Goal: Find specific page/section: Find specific page/section

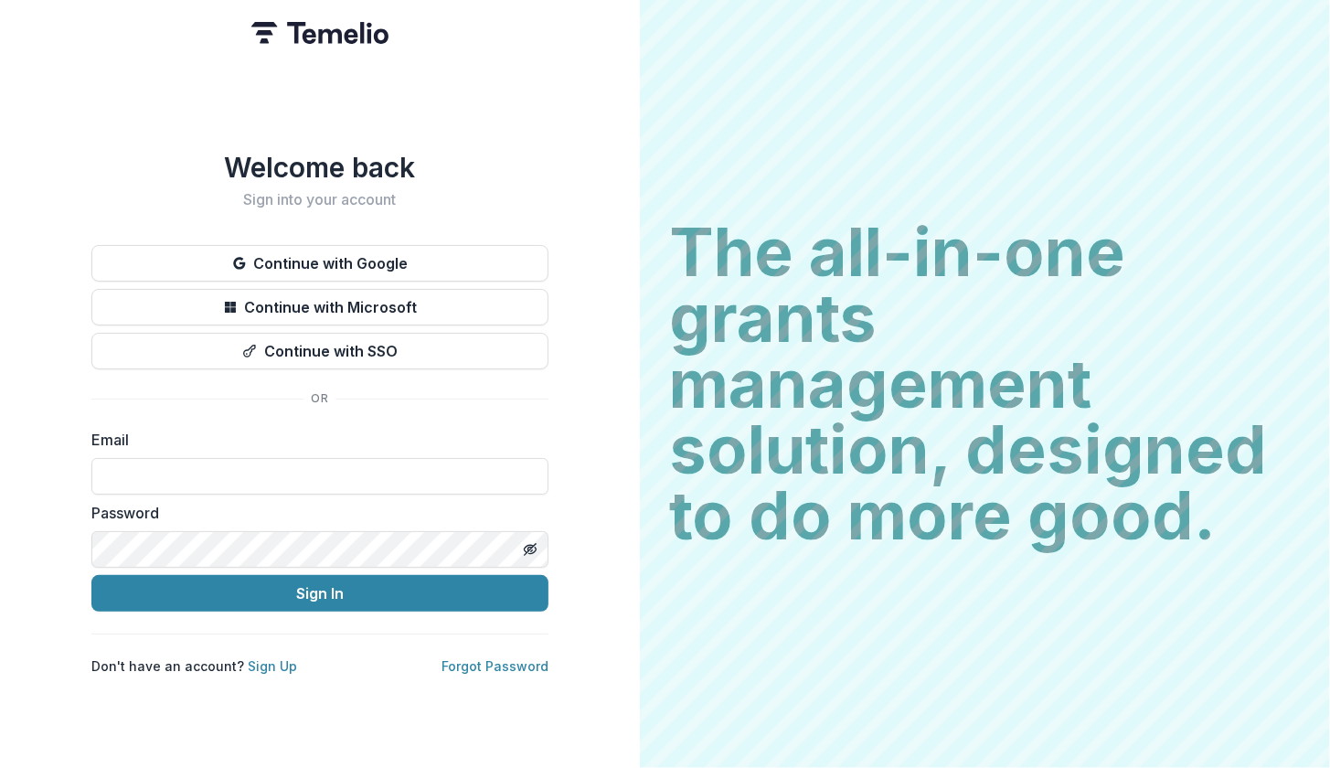
type input "**********"
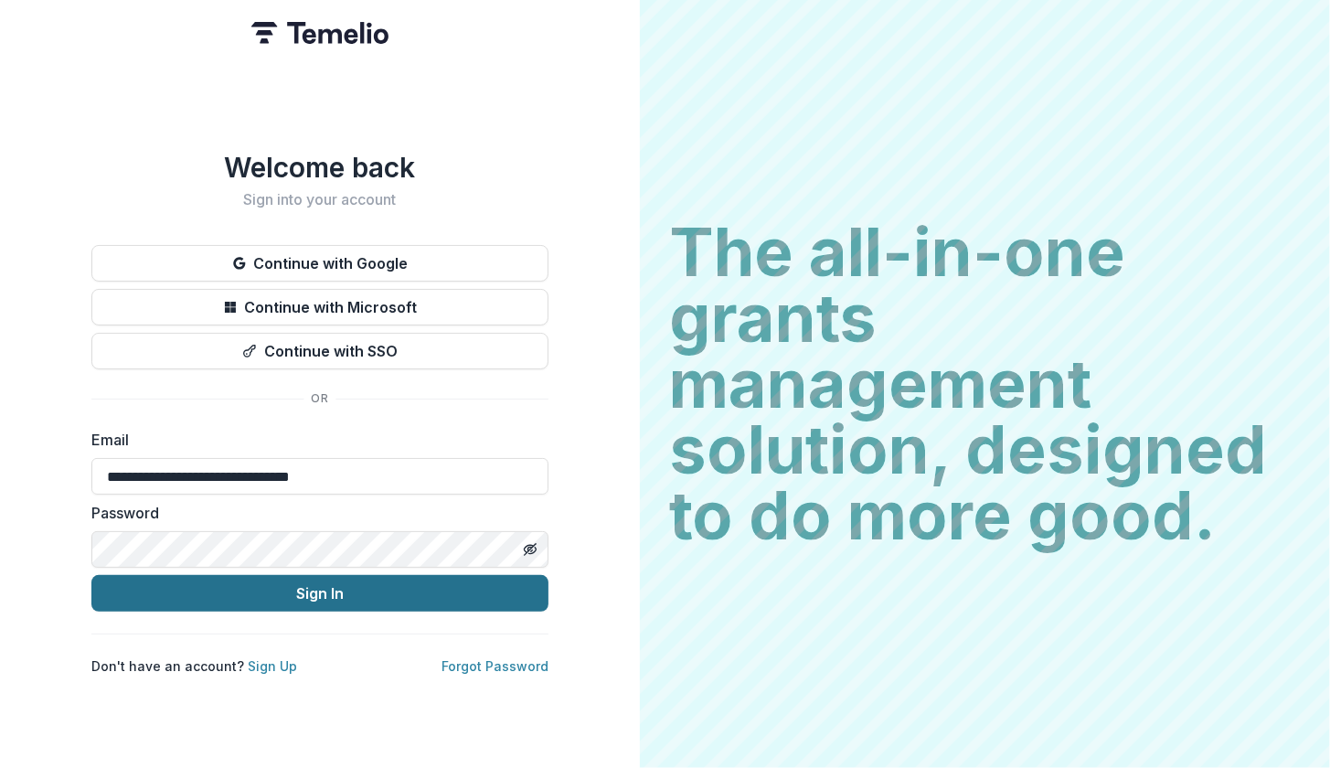
click at [320, 581] on button "Sign In" at bounding box center [319, 593] width 457 height 37
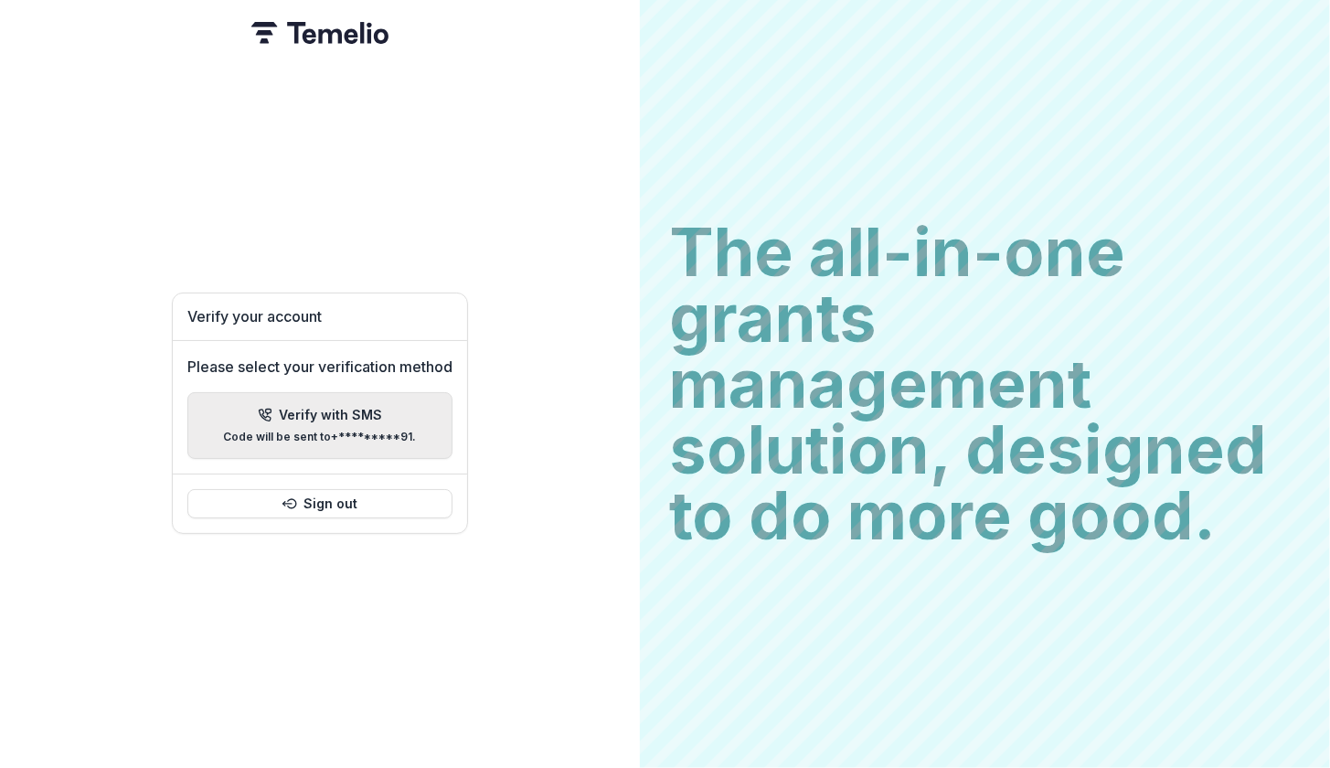
click at [337, 430] on p "Code will be sent to +*********91 ." at bounding box center [320, 436] width 193 height 13
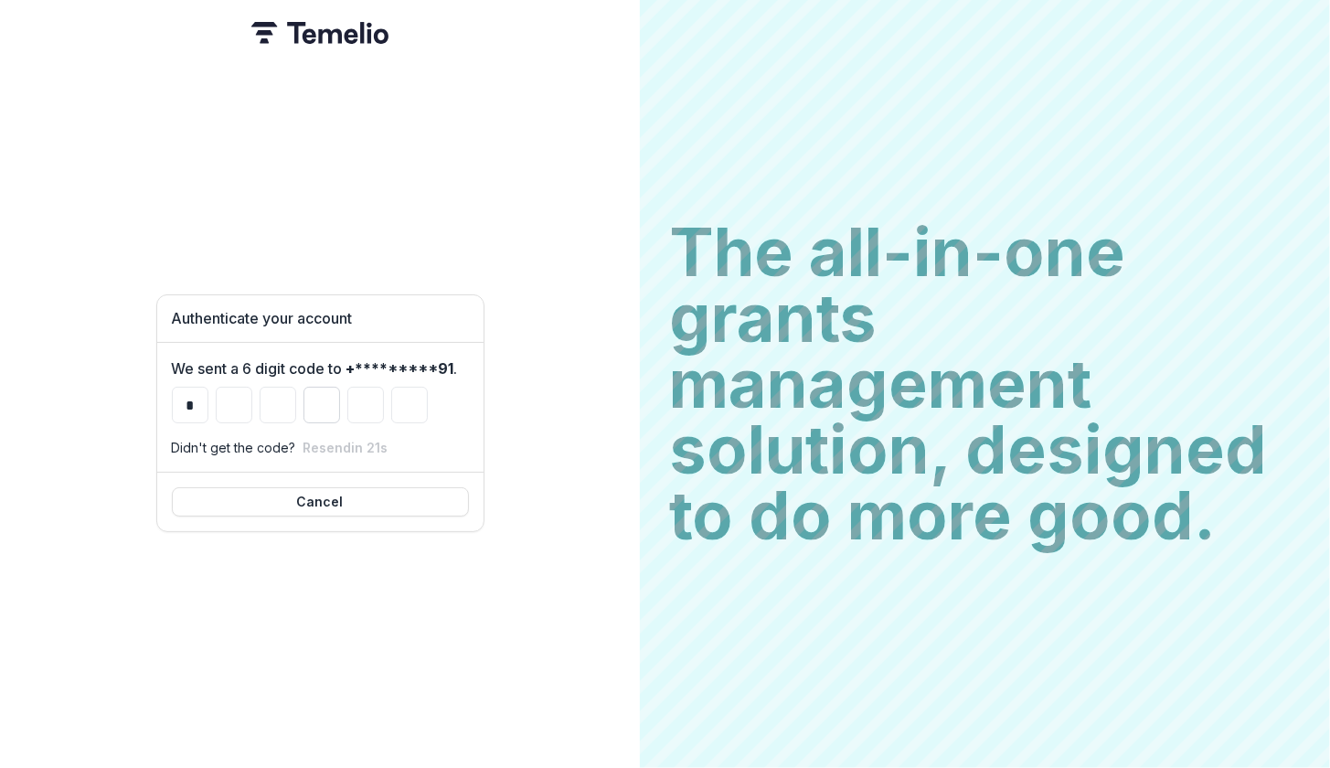
type input "*"
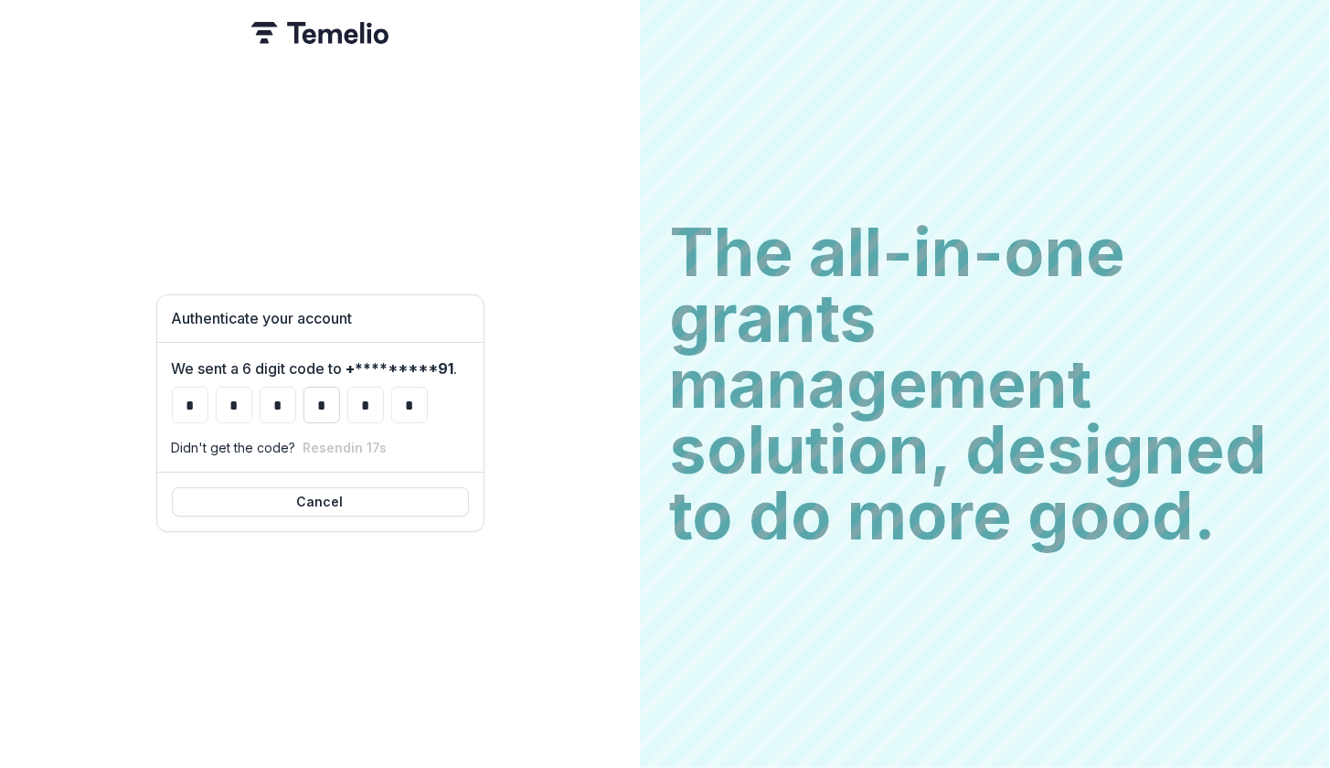
type input "*"
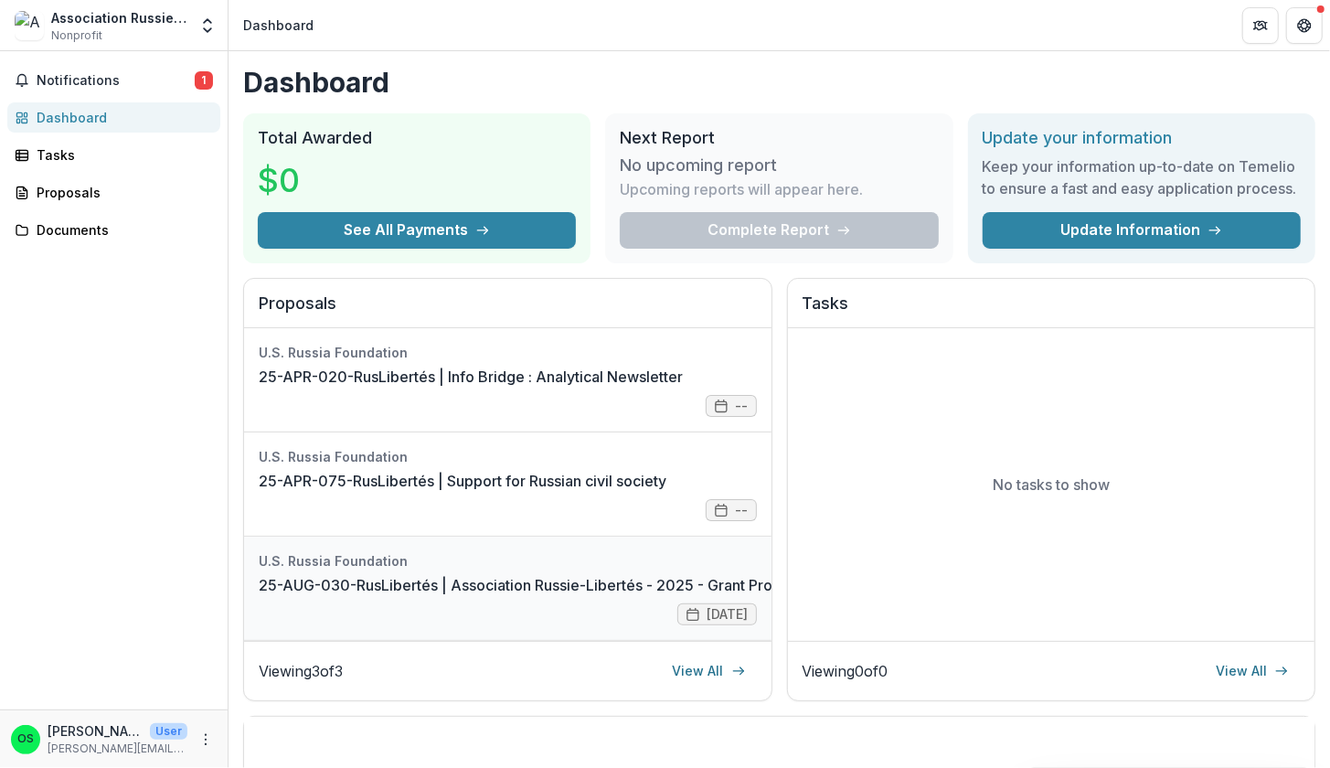
click at [370, 596] on link "25-AUG-030-RusLibertés | Association Russie-Libertés - 2025 - Grant Proposal Ap…" at bounding box center [607, 585] width 697 height 22
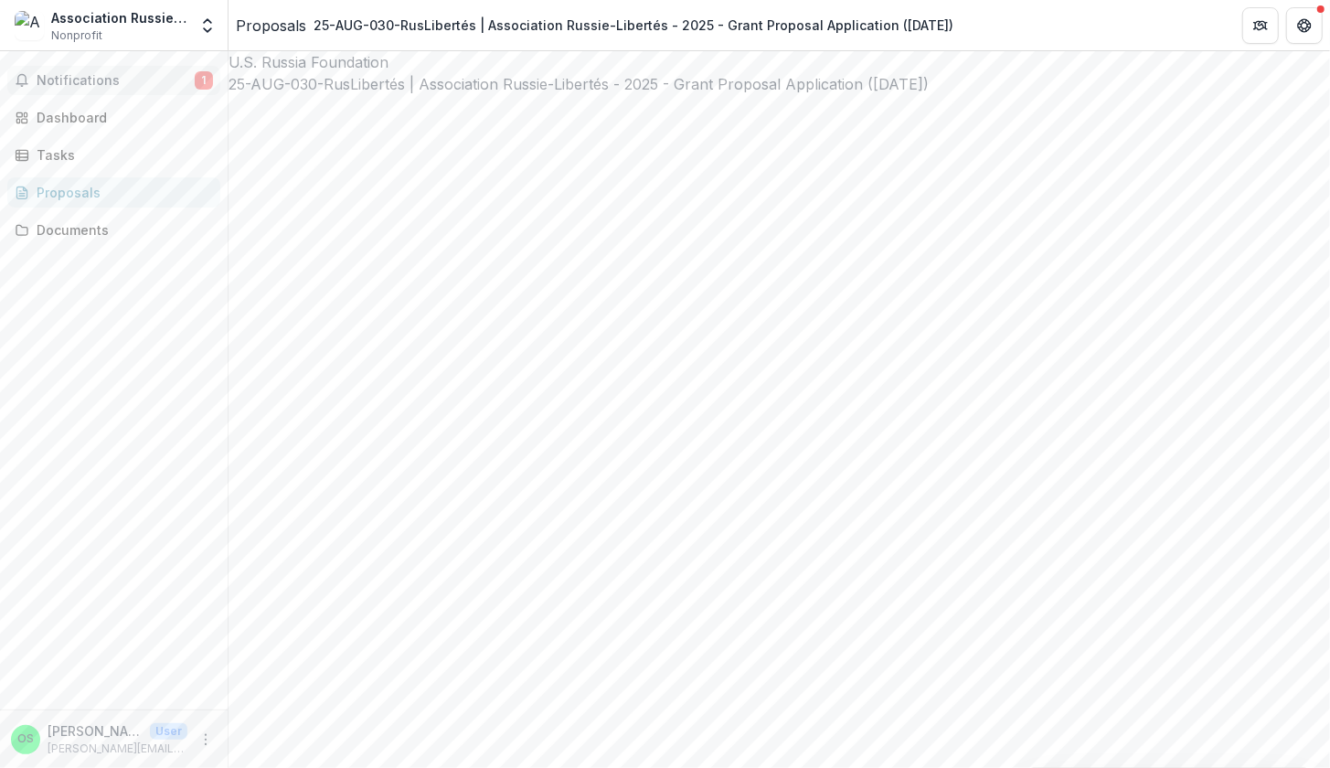
click at [148, 90] on button "Notifications 1" at bounding box center [113, 80] width 213 height 29
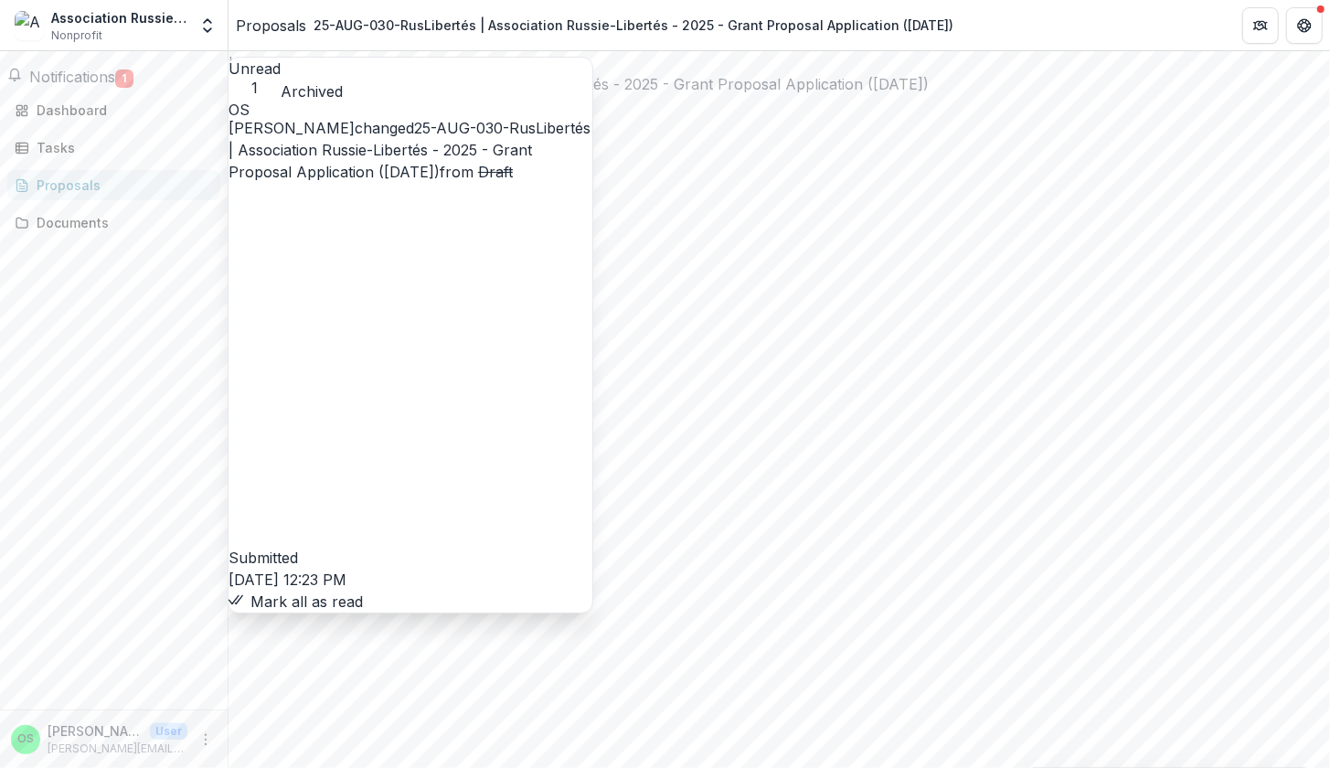
click at [419, 150] on link "25-AUG-030-RusLibertés | Association Russie-Libertés - 2025 - Grant Proposal Ap…" at bounding box center [409, 150] width 362 height 62
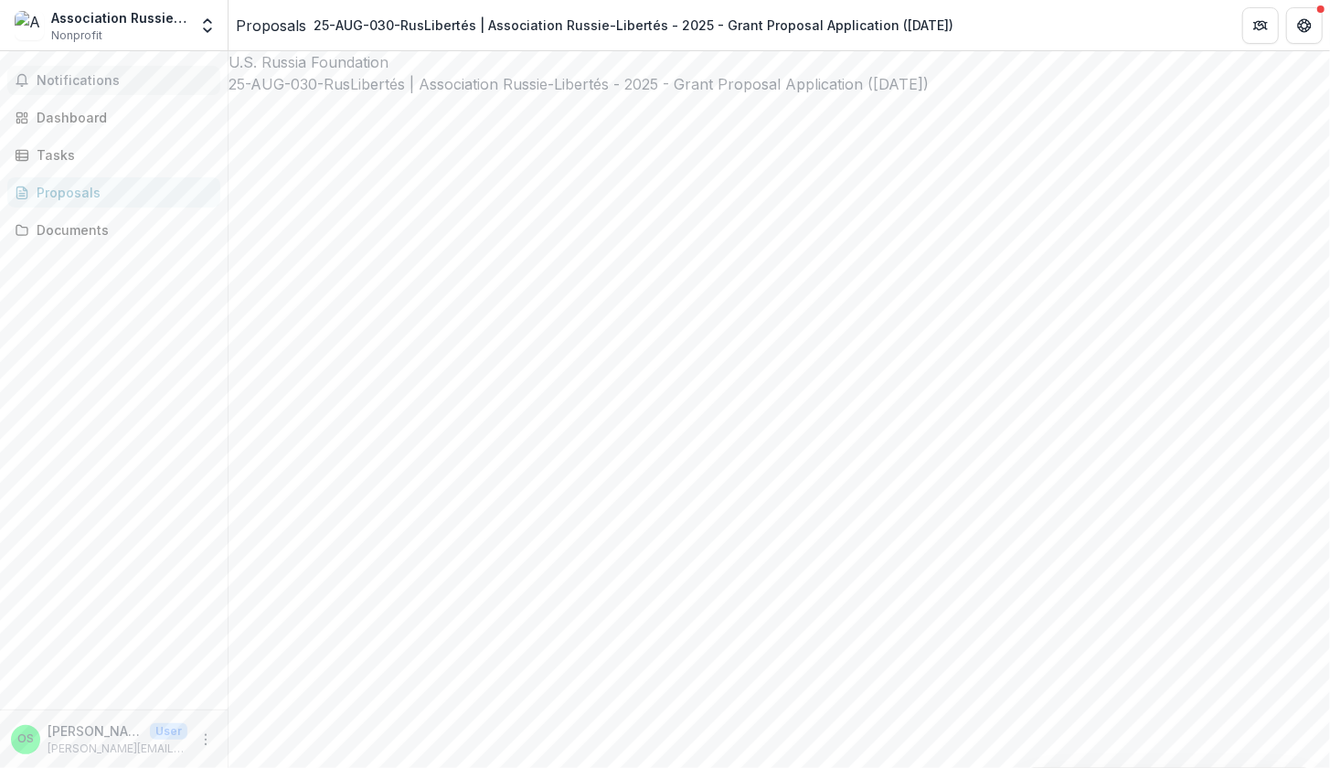
click at [86, 78] on span "Notifications" at bounding box center [125, 81] width 176 height 16
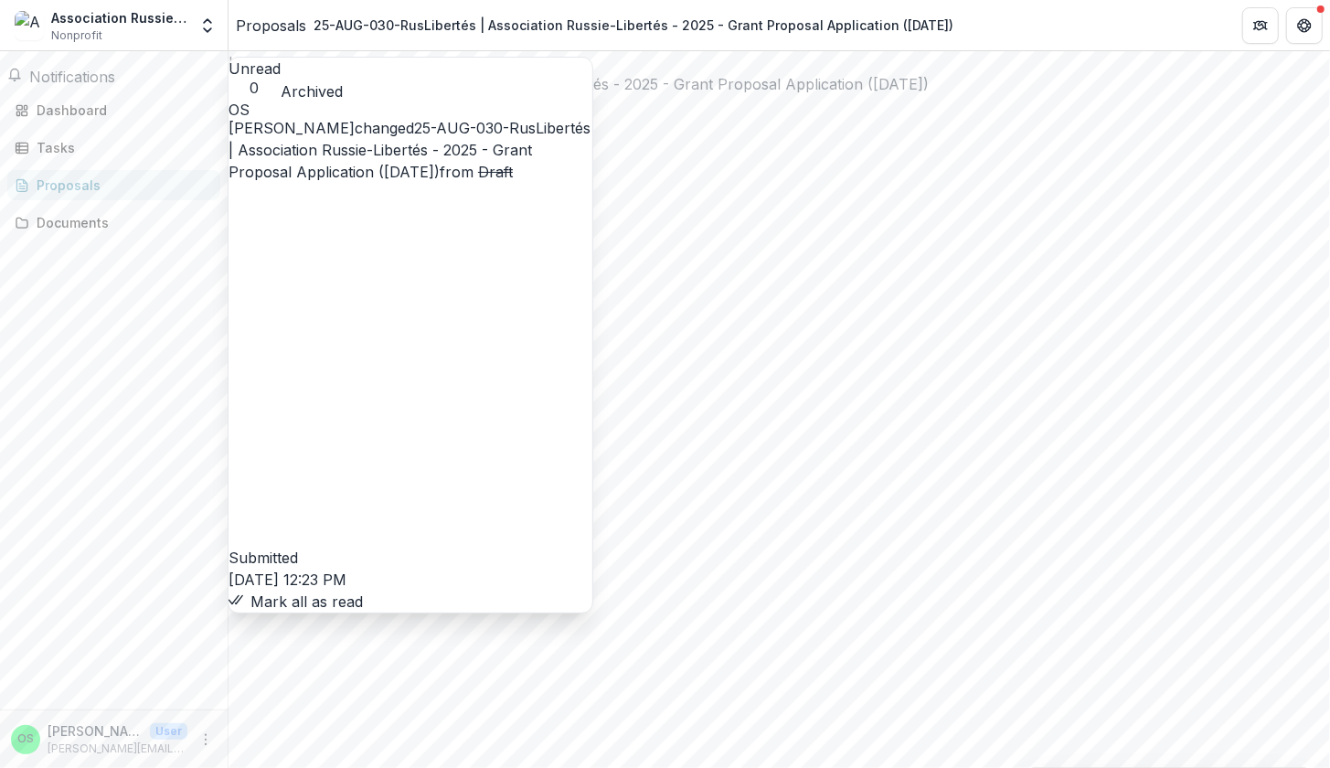
click at [293, 141] on link "25-AUG-030-RusLibertés | Association Russie-Libertés - 2025 - Grant Proposal Ap…" at bounding box center [409, 150] width 362 height 62
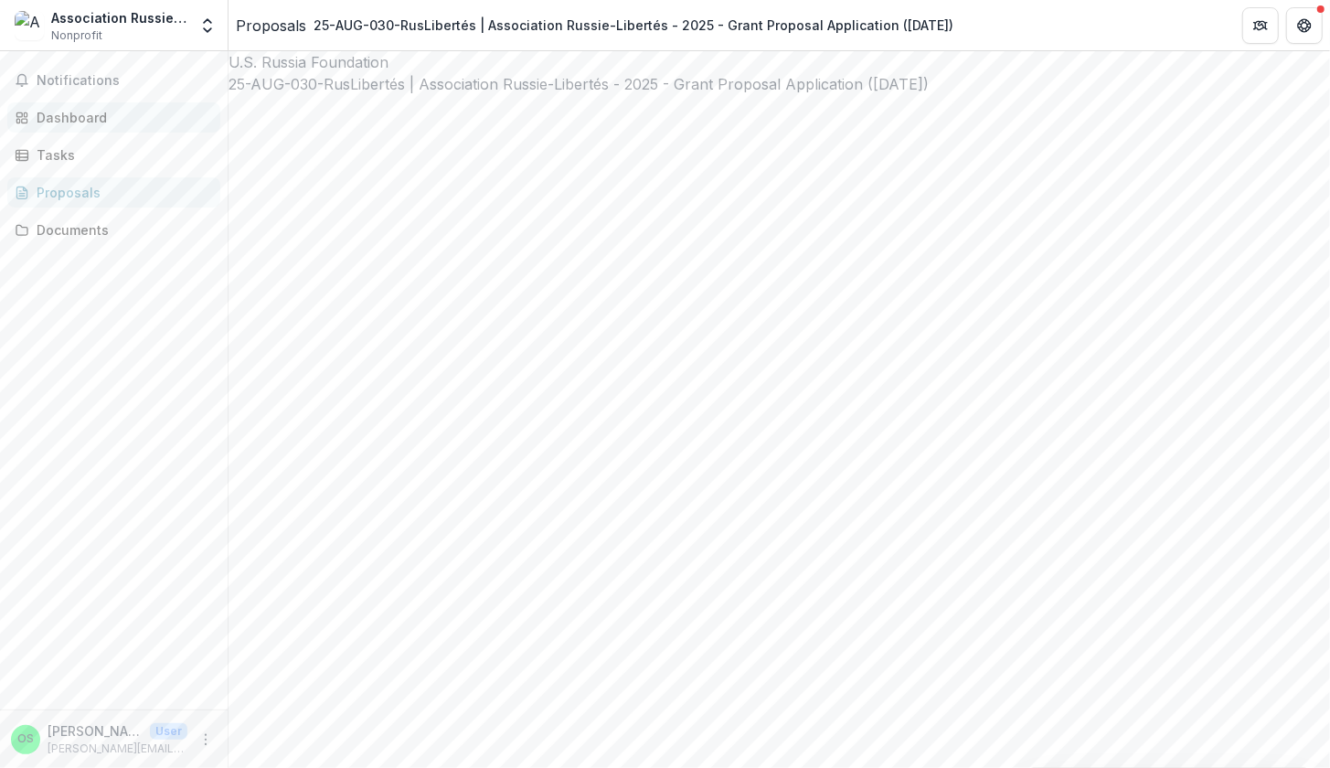
click at [112, 120] on div "Dashboard" at bounding box center [121, 117] width 169 height 19
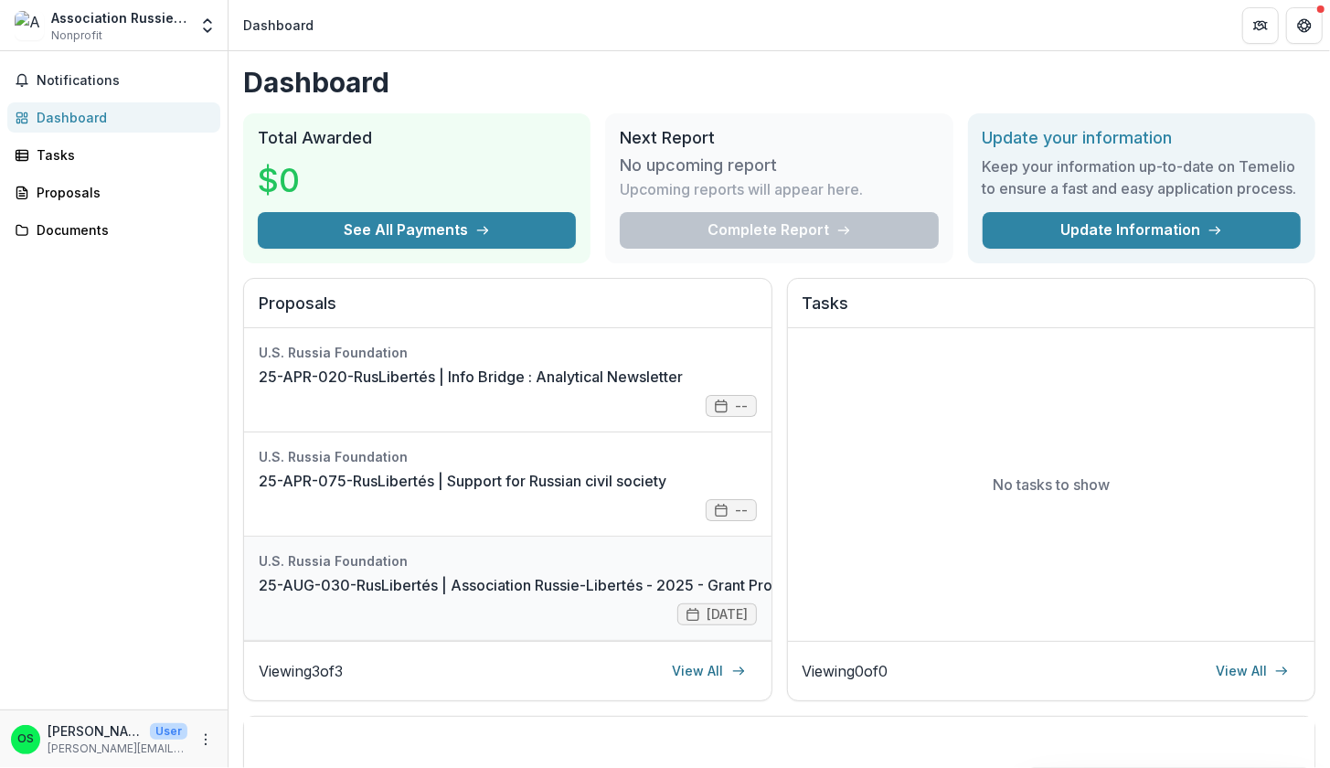
scroll to position [16, 0]
click at [679, 596] on link "25-AUG-030-RusLibertés | Association Russie-Libertés - 2025 - Grant Proposal Ap…" at bounding box center [607, 585] width 697 height 22
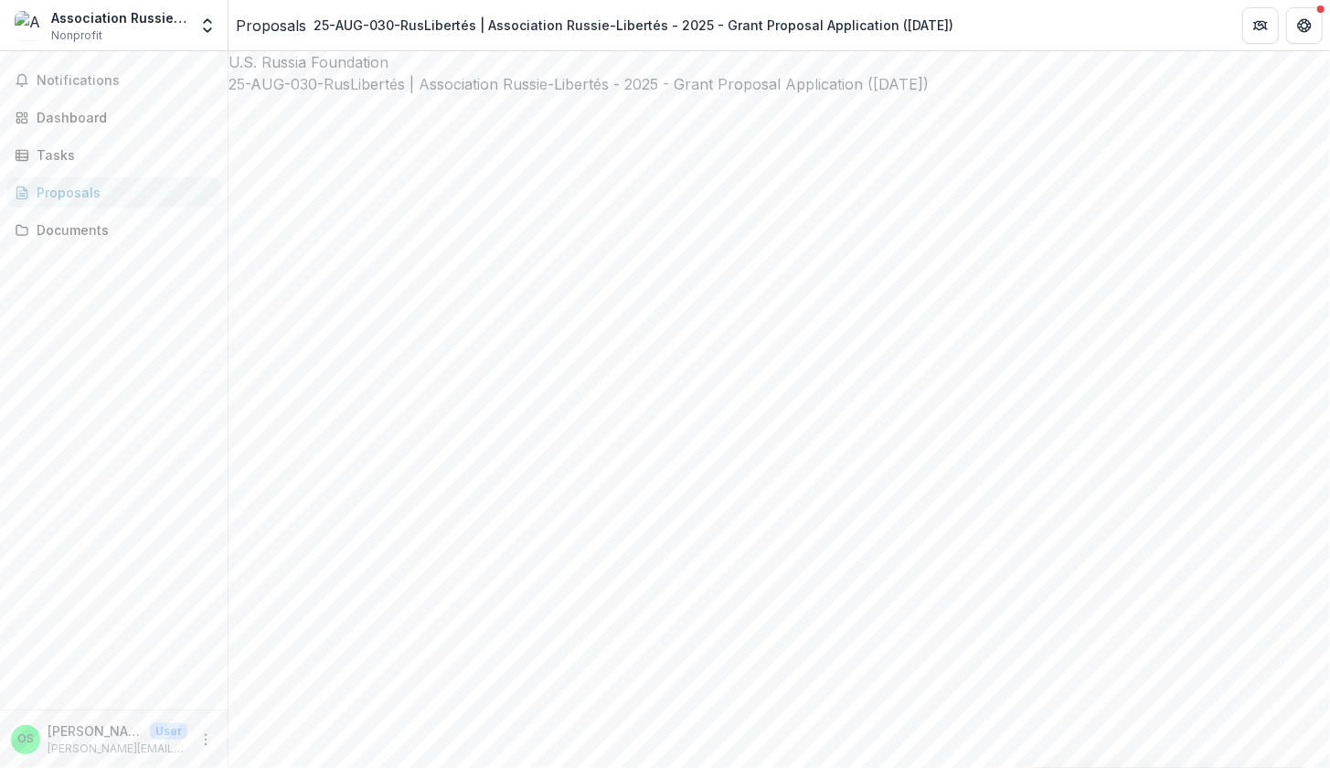
click at [87, 184] on div "Proposals" at bounding box center [121, 192] width 169 height 19
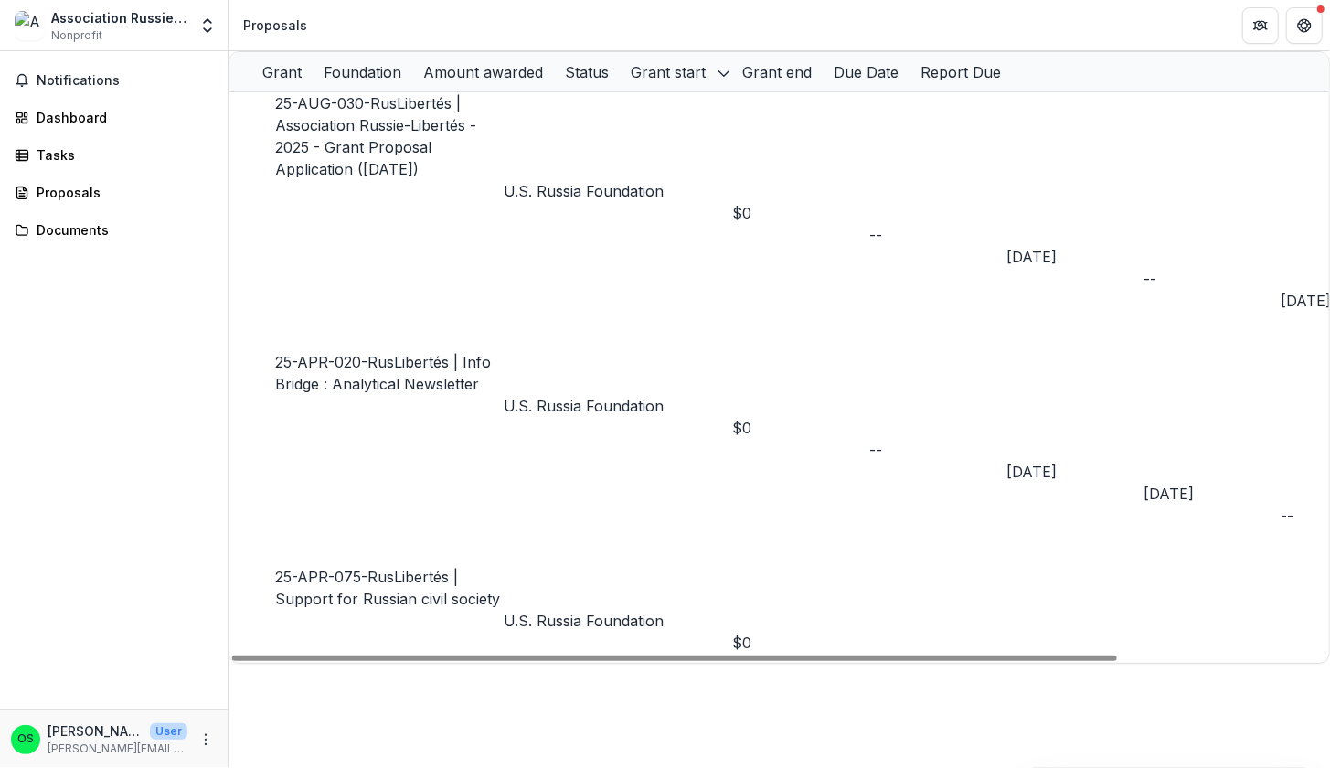
scroll to position [0, 256]
click at [1006, 246] on div "[DATE]" at bounding box center [1074, 257] width 137 height 22
click at [1143, 268] on div "--" at bounding box center [1211, 279] width 137 height 22
click at [342, 126] on link "25-AUG-030-RusLibertés | Association Russie-Libertés - 2025 - Grant Proposal Ap…" at bounding box center [375, 136] width 201 height 84
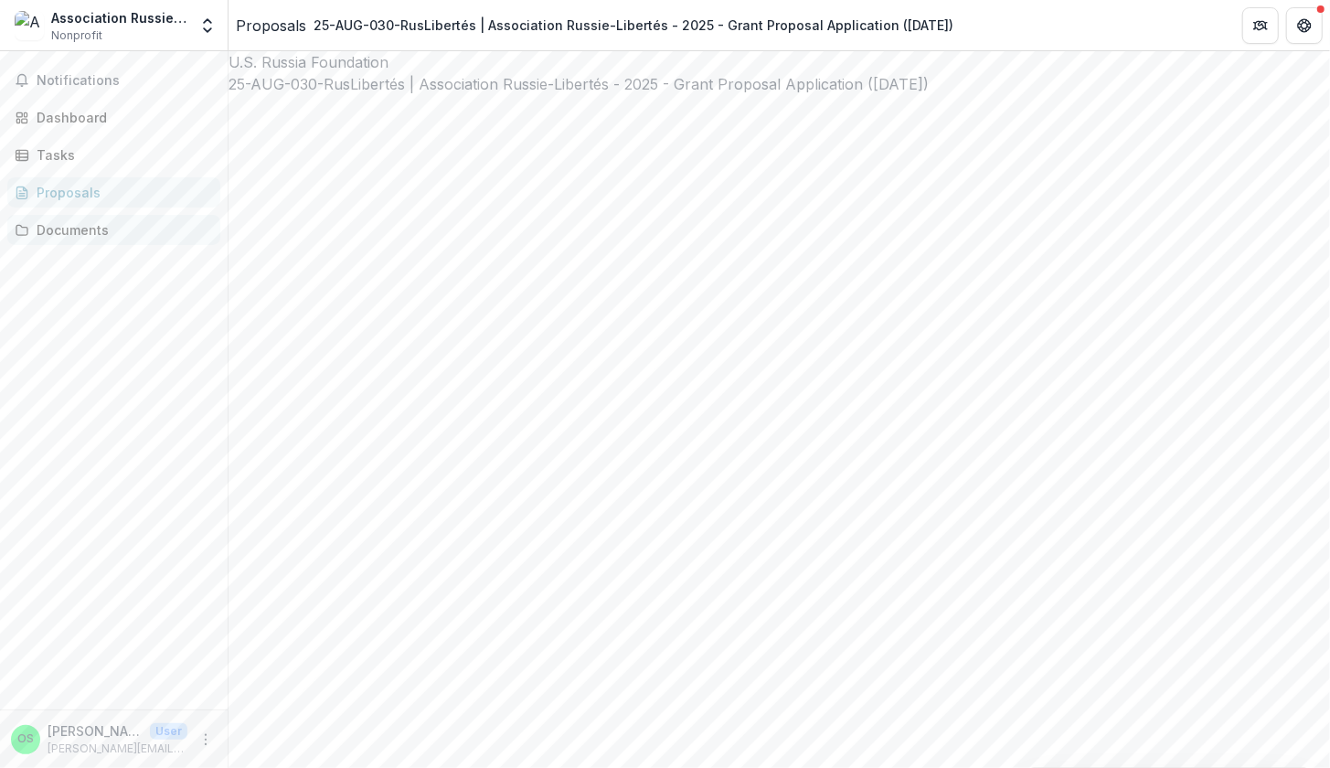
click at [81, 220] on div "Documents" at bounding box center [121, 229] width 169 height 19
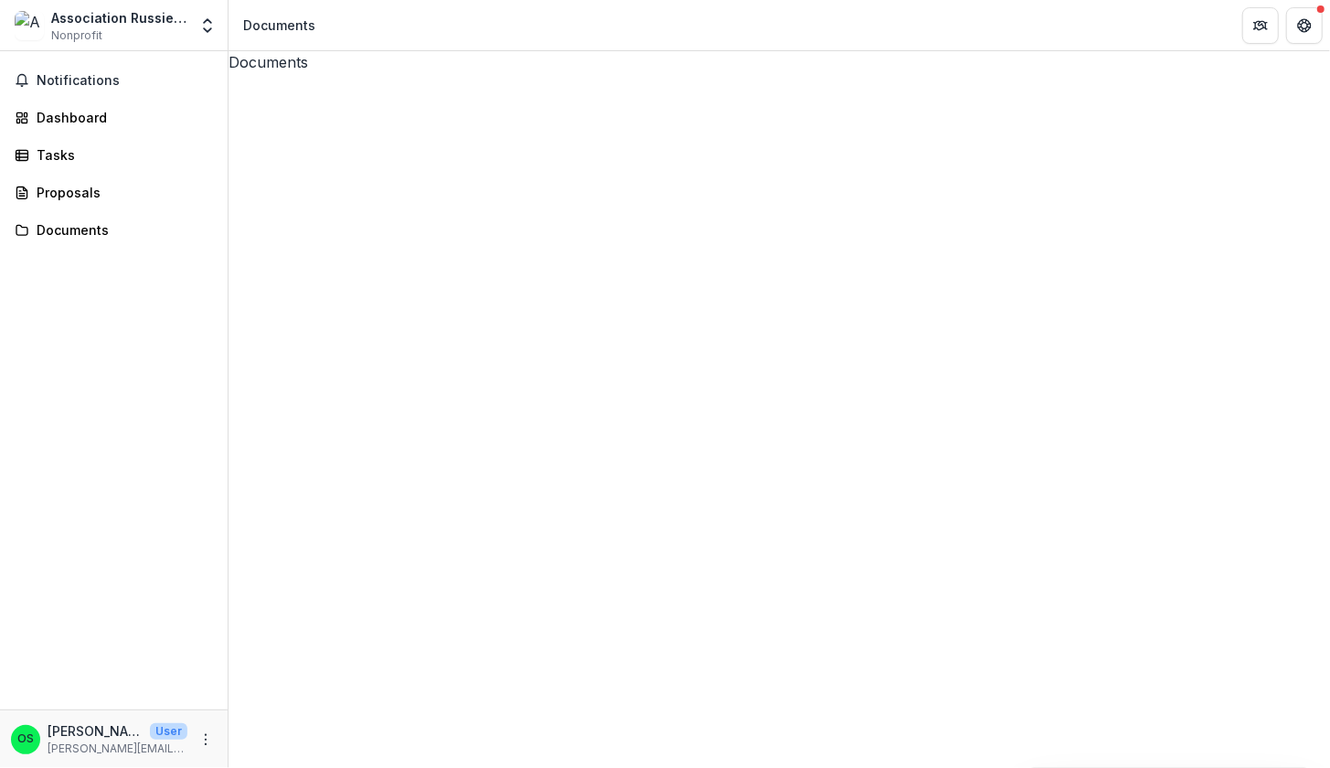
click at [251, 125] on icon at bounding box center [778, 623] width 1101 height 1101
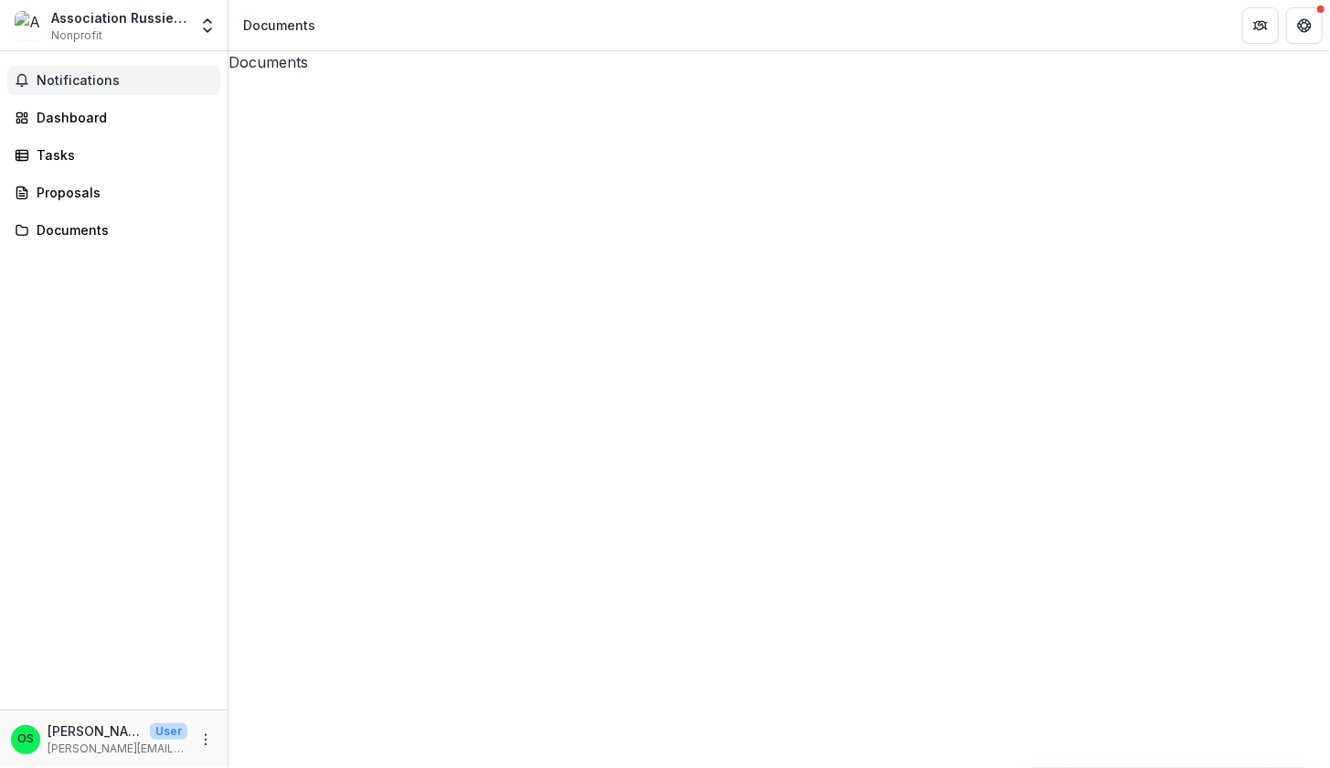
click at [116, 80] on span "Notifications" at bounding box center [125, 81] width 176 height 16
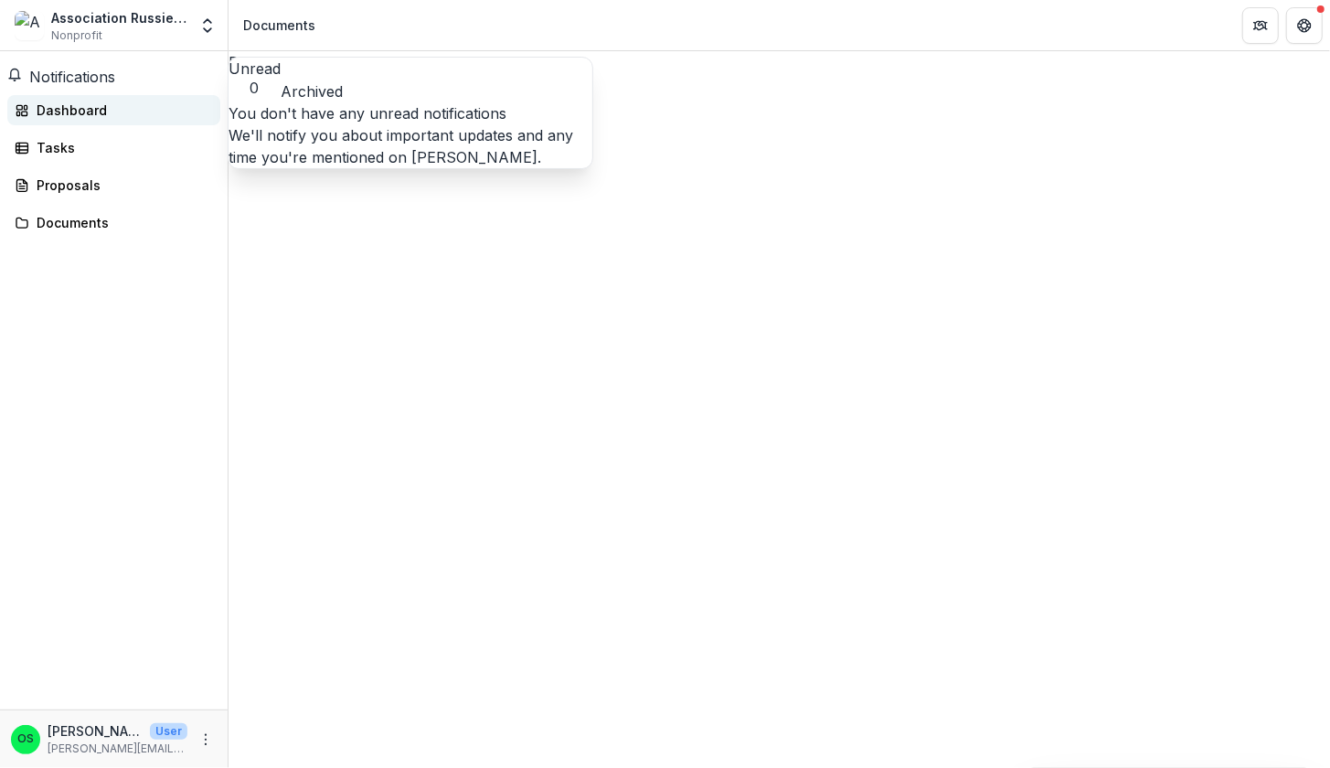
click at [106, 119] on div "Dashboard" at bounding box center [121, 110] width 169 height 19
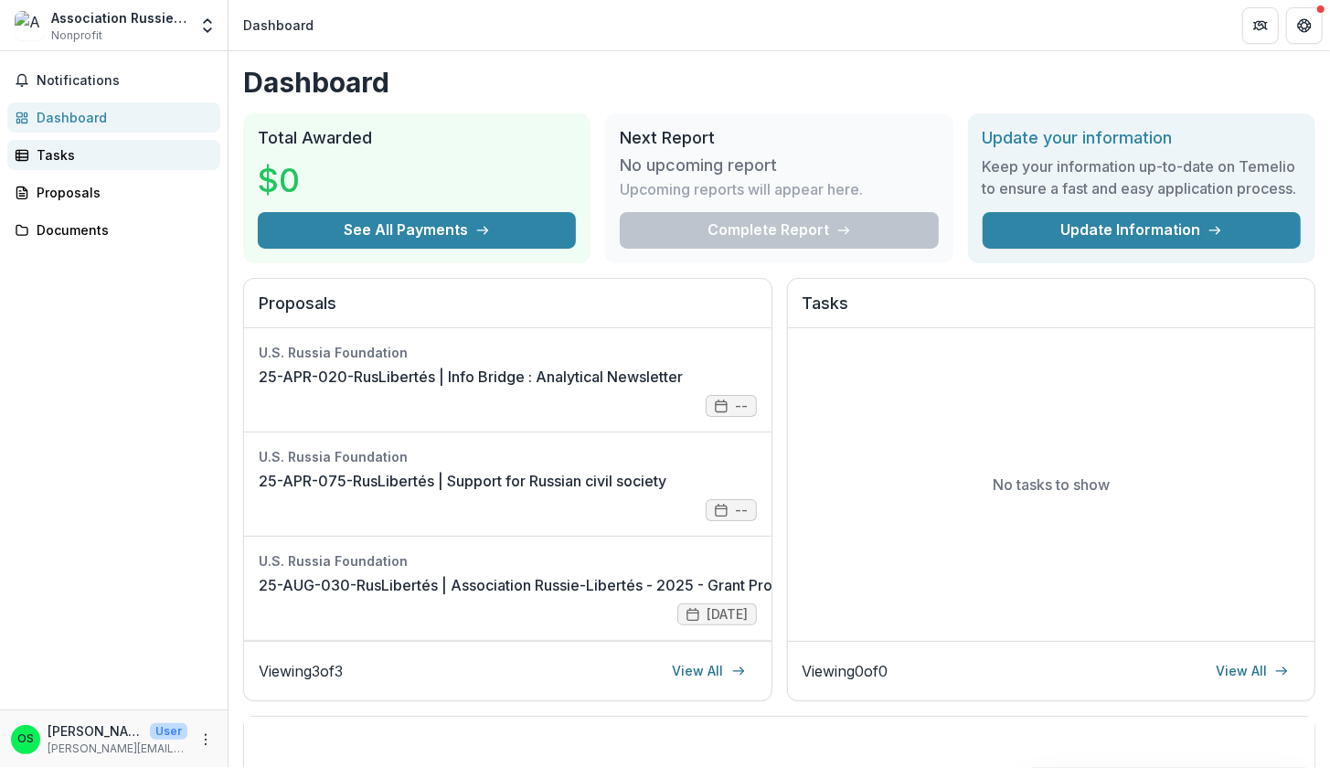
click at [107, 161] on div "Tasks" at bounding box center [121, 154] width 169 height 19
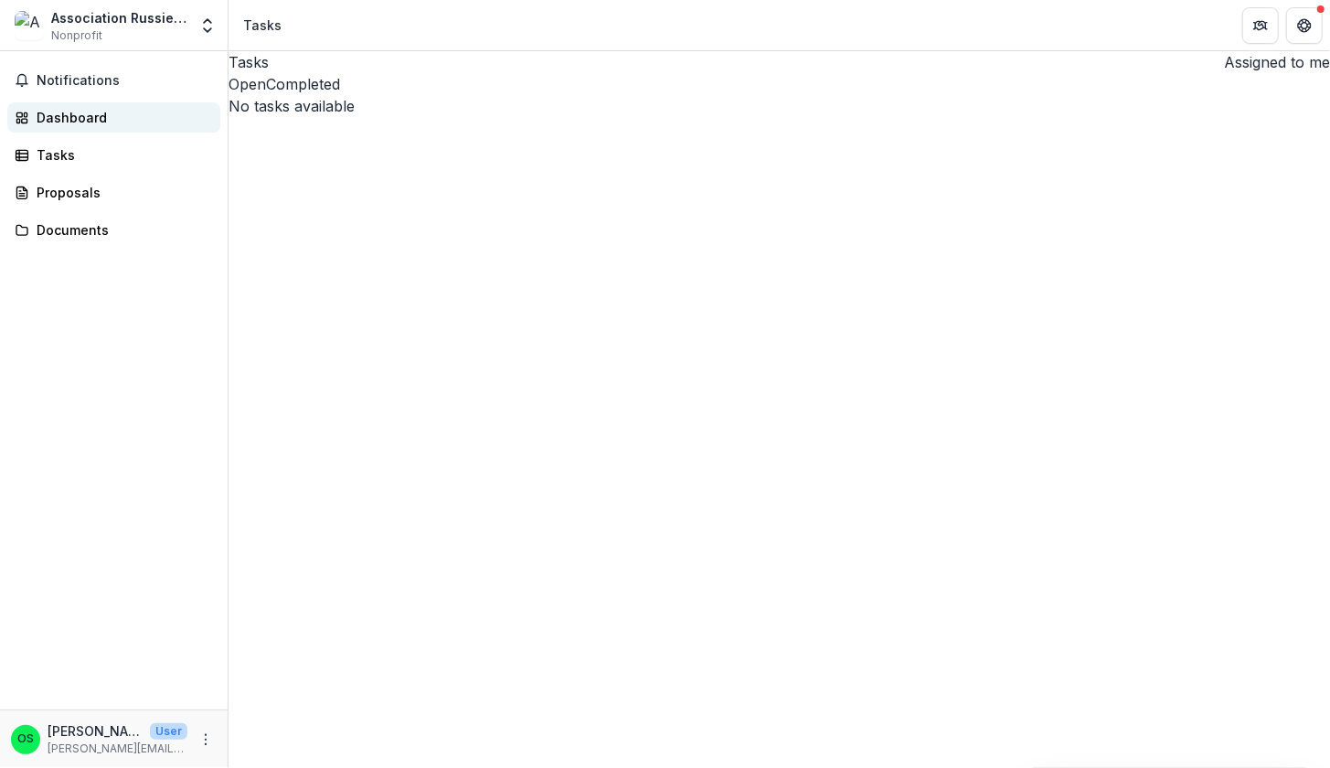
click at [88, 111] on div "Dashboard" at bounding box center [121, 117] width 169 height 19
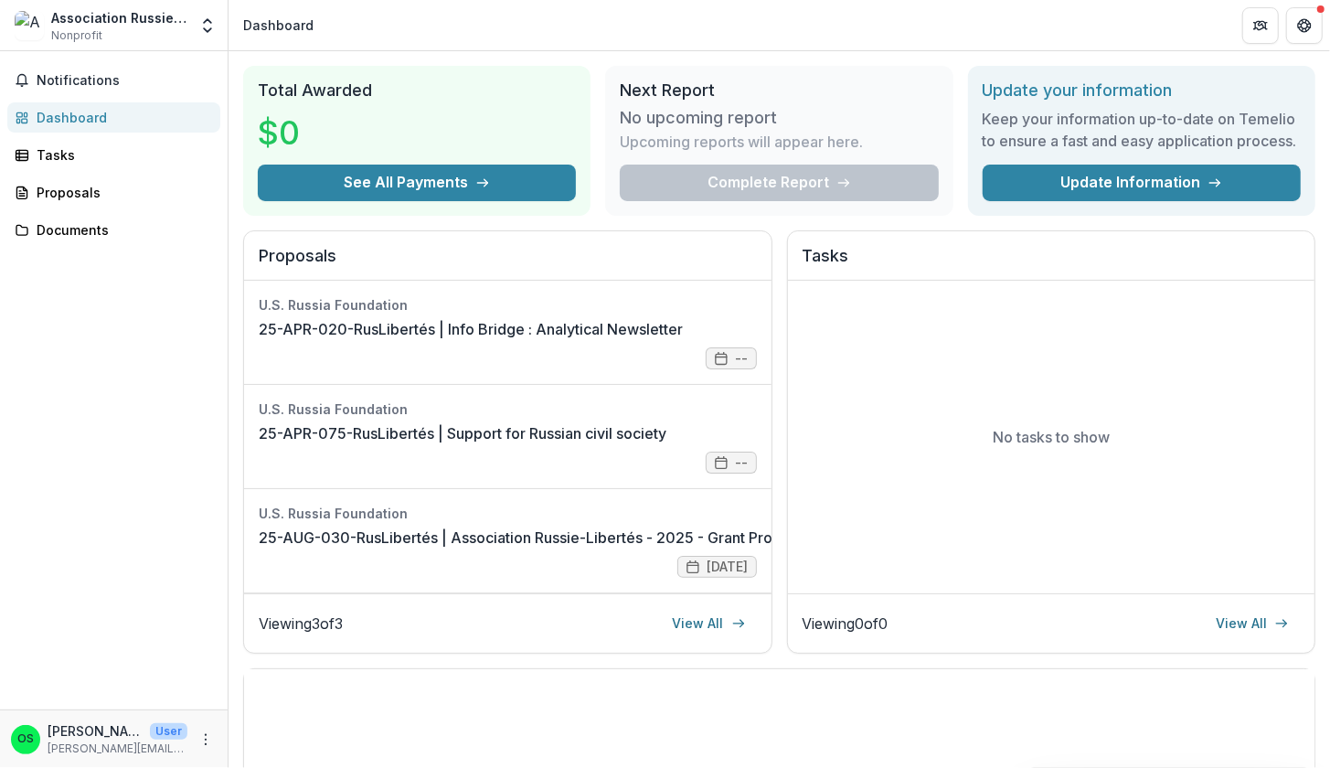
scroll to position [49, 0]
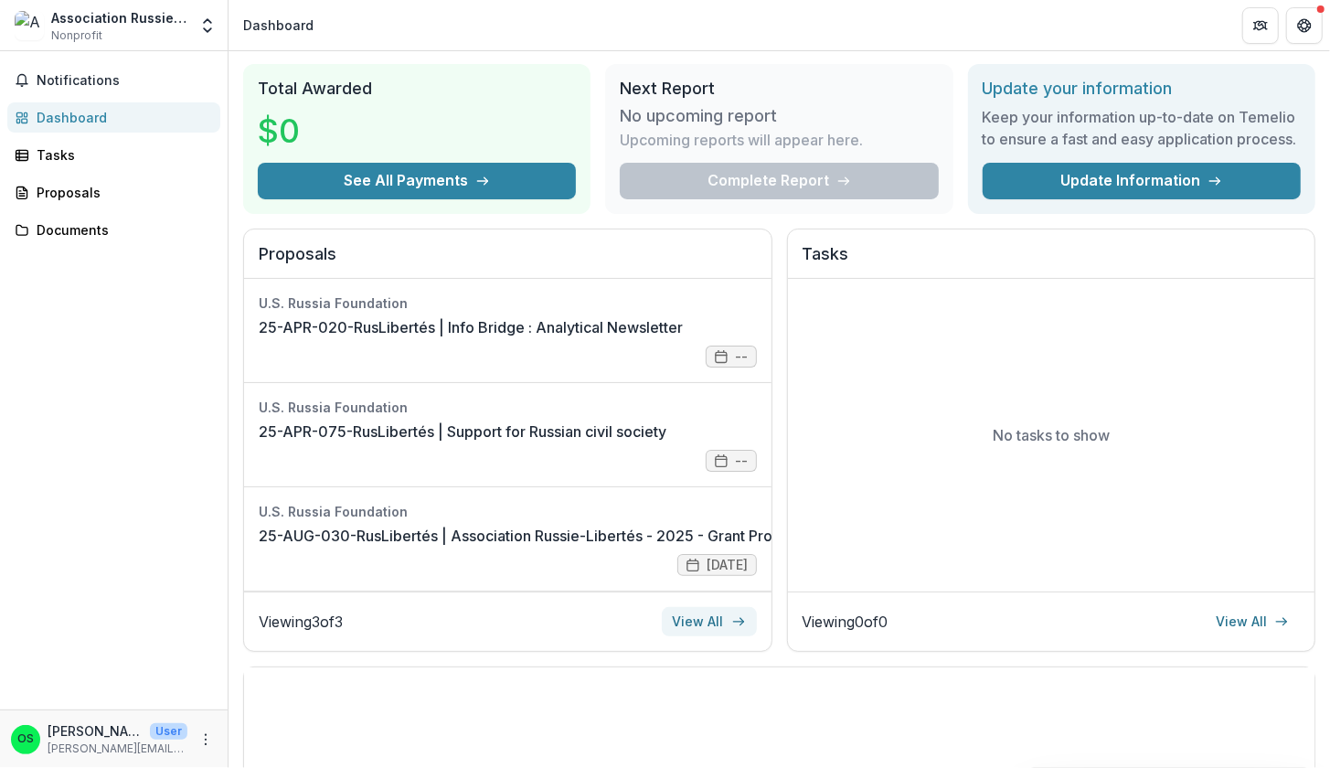
click at [715, 636] on link "View All" at bounding box center [709, 621] width 95 height 29
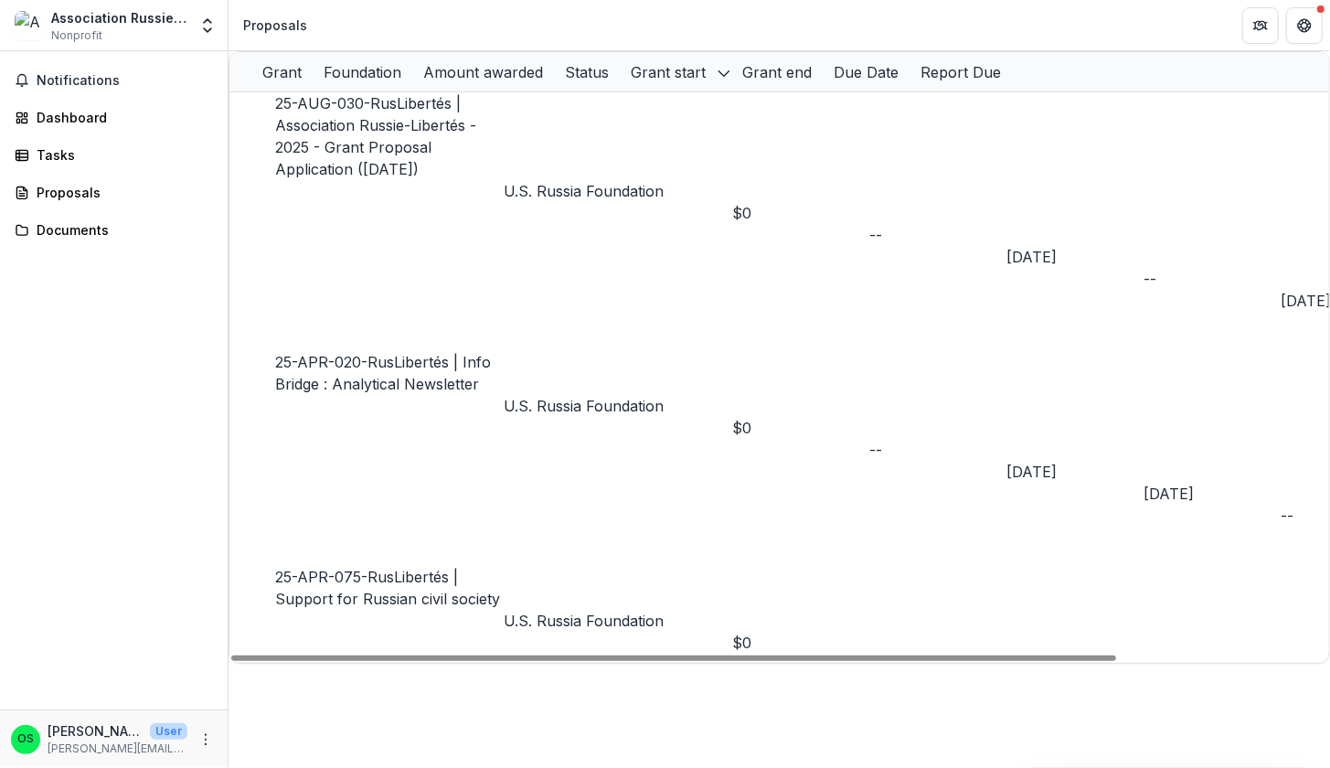
click at [576, 180] on p "U.S. Russia Foundation" at bounding box center [617, 191] width 228 height 22
click at [535, 166] on h2 "U.S. Russia Foundation" at bounding box center [533, 177] width 160 height 22
click at [380, 122] on link "25-AUG-030-RusLibertés | Association Russie-Libertés - 2025 - Grant Proposal Ap…" at bounding box center [375, 136] width 201 height 84
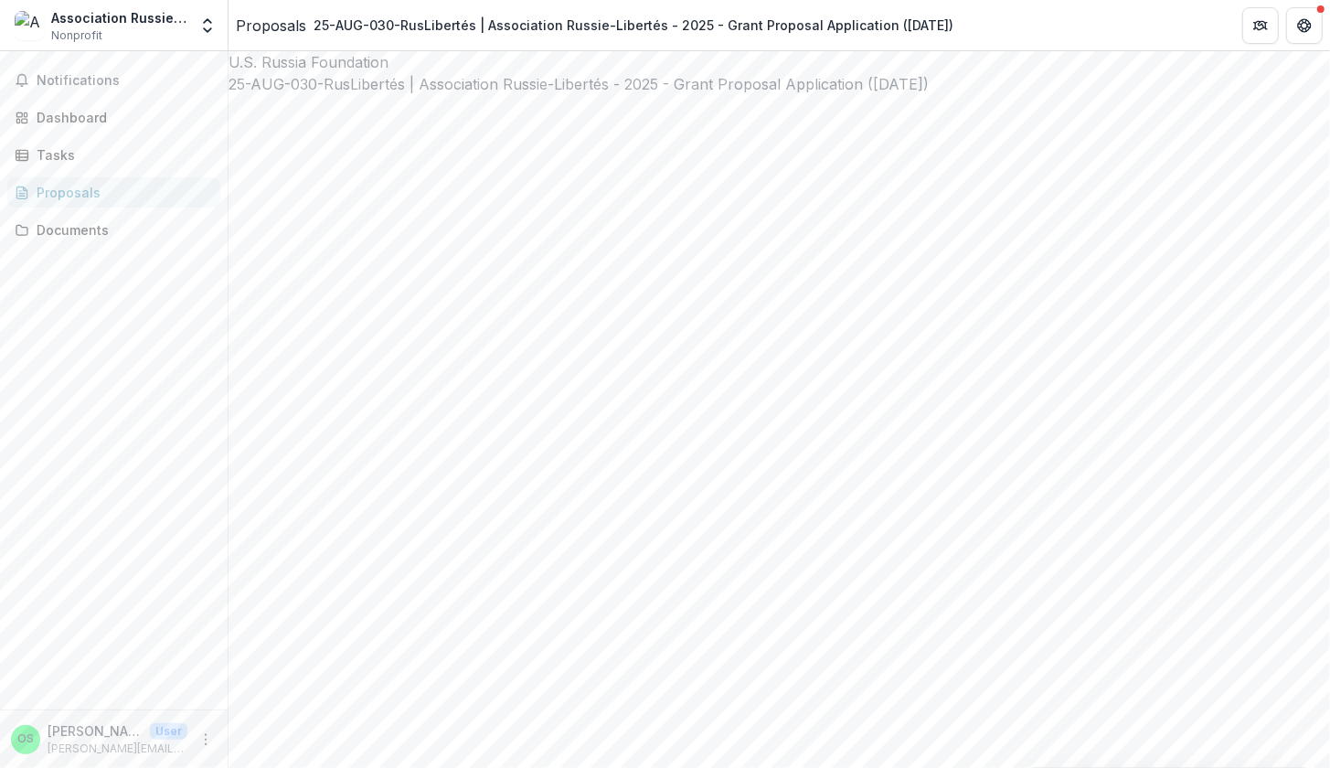
click at [90, 78] on span "Notifications" at bounding box center [125, 81] width 176 height 16
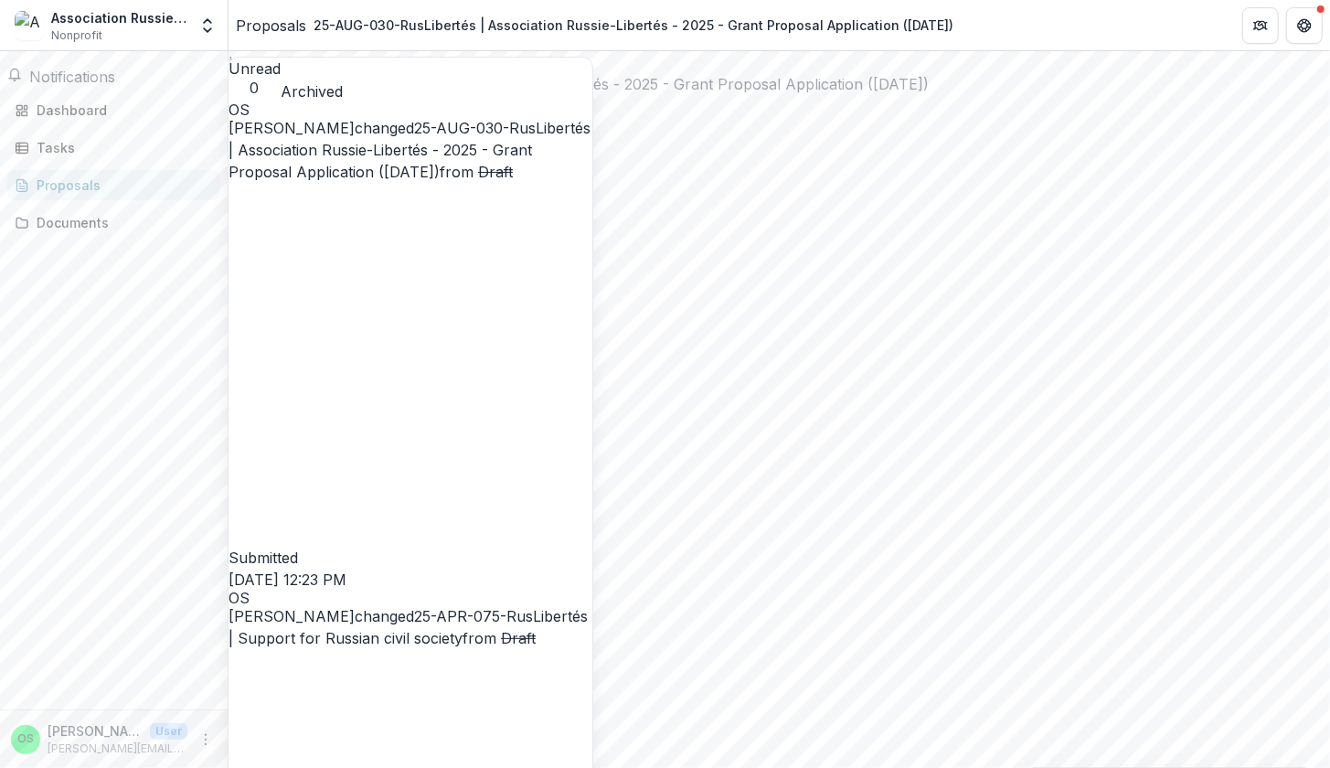
click at [343, 80] on button "Archived" at bounding box center [312, 91] width 62 height 22
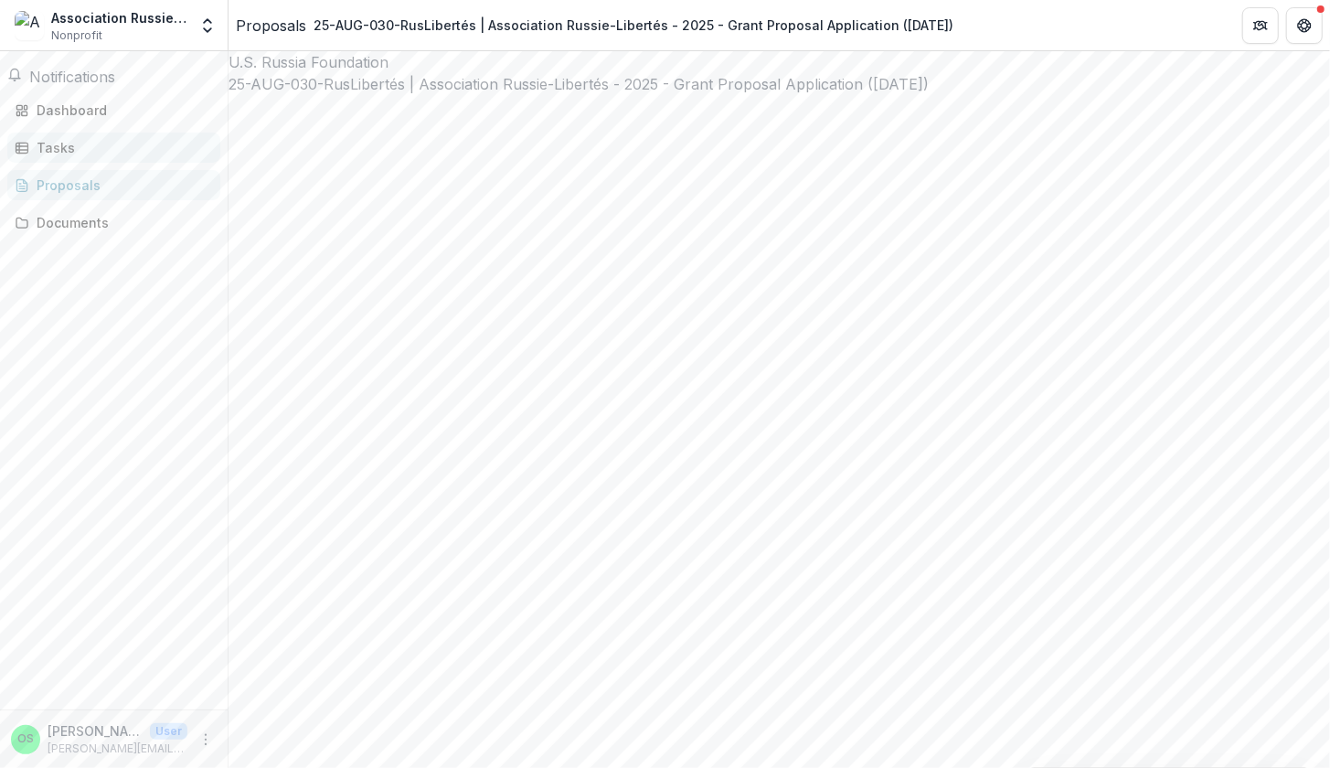
click at [80, 154] on div "Tasks" at bounding box center [121, 147] width 169 height 19
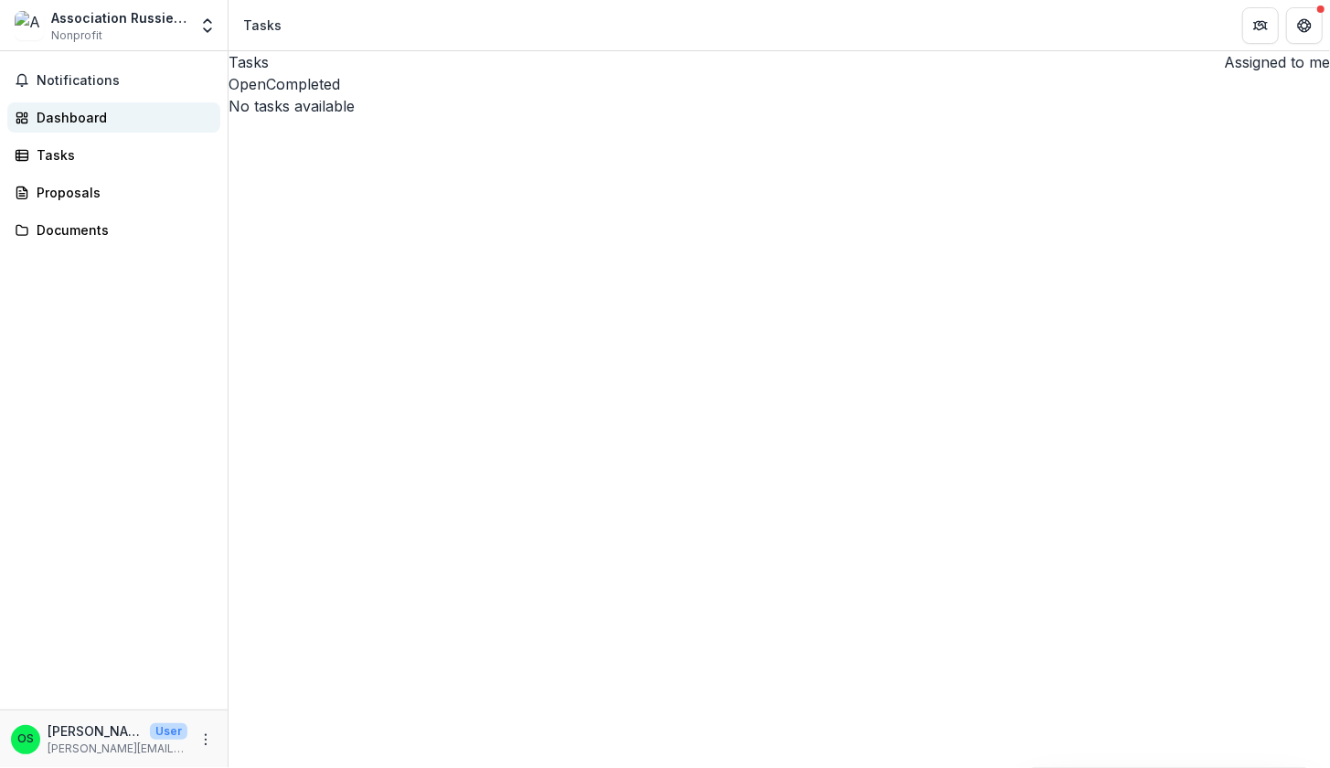
click at [89, 121] on div "Dashboard" at bounding box center [121, 117] width 169 height 19
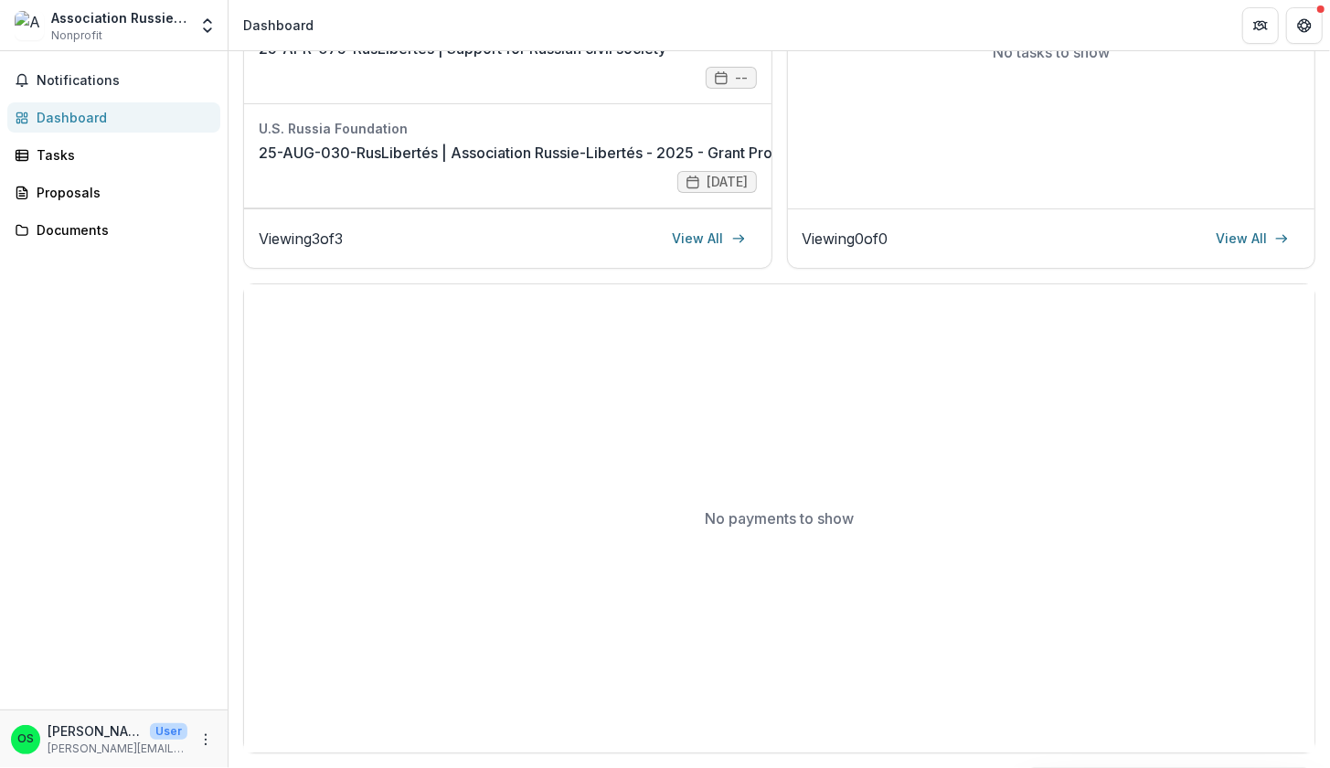
scroll to position [460, 0]
click at [129, 150] on div "Tasks" at bounding box center [121, 154] width 169 height 19
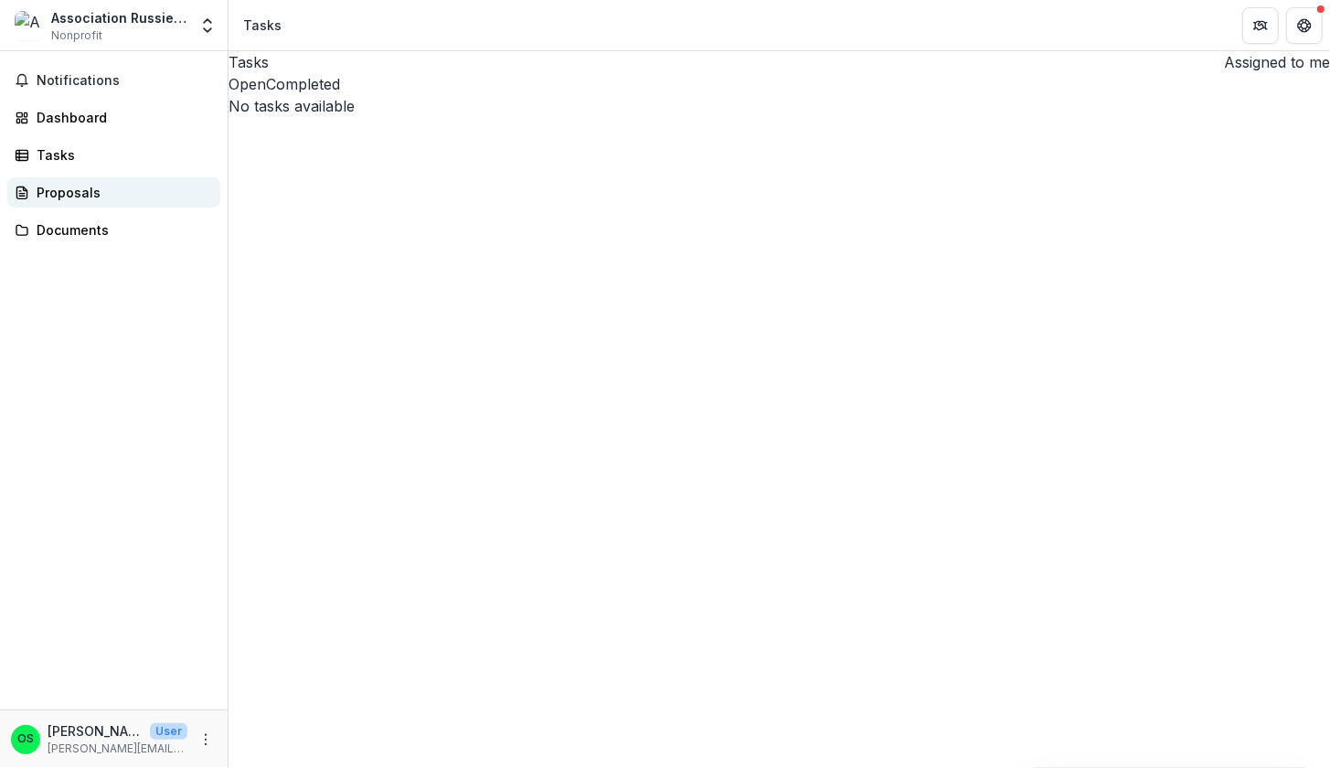
click at [132, 186] on div "Proposals" at bounding box center [121, 192] width 169 height 19
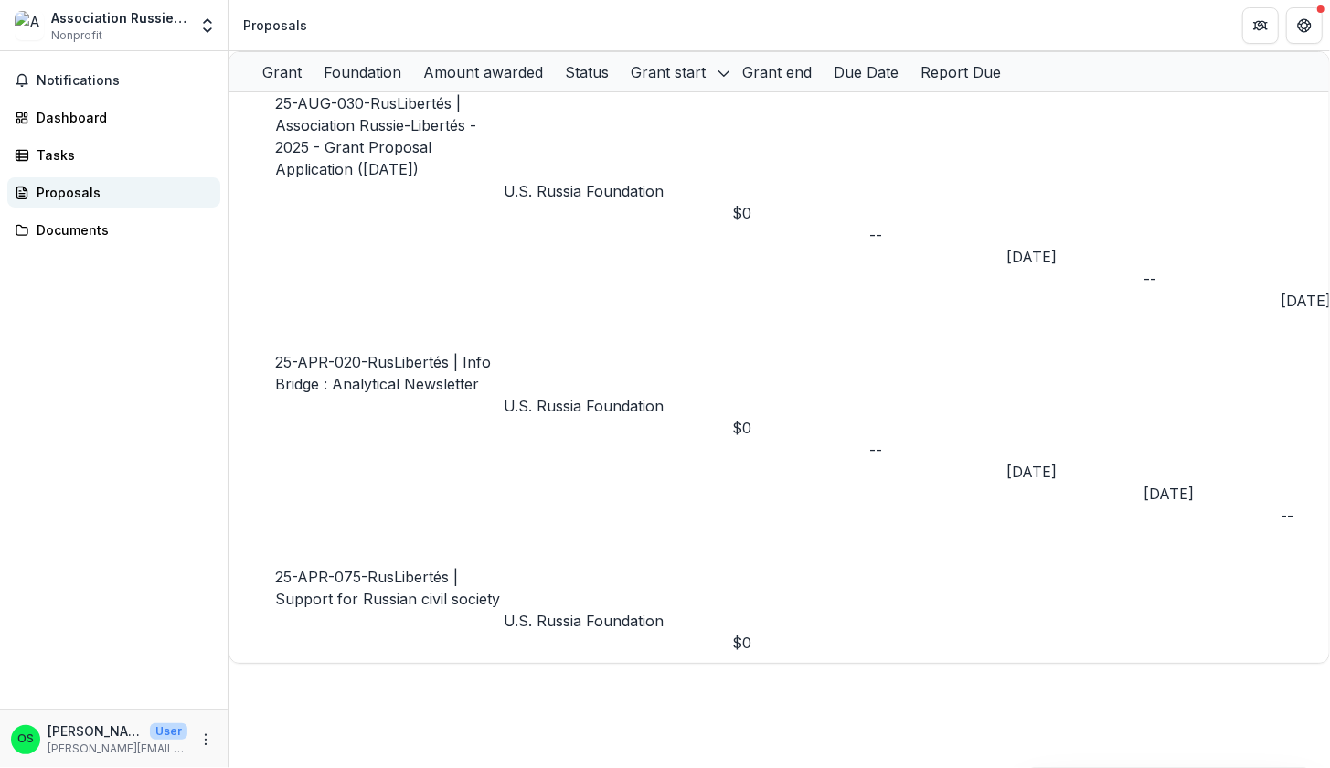
click at [80, 189] on div "Proposals" at bounding box center [121, 192] width 169 height 19
click at [105, 83] on span "Notifications" at bounding box center [125, 81] width 176 height 16
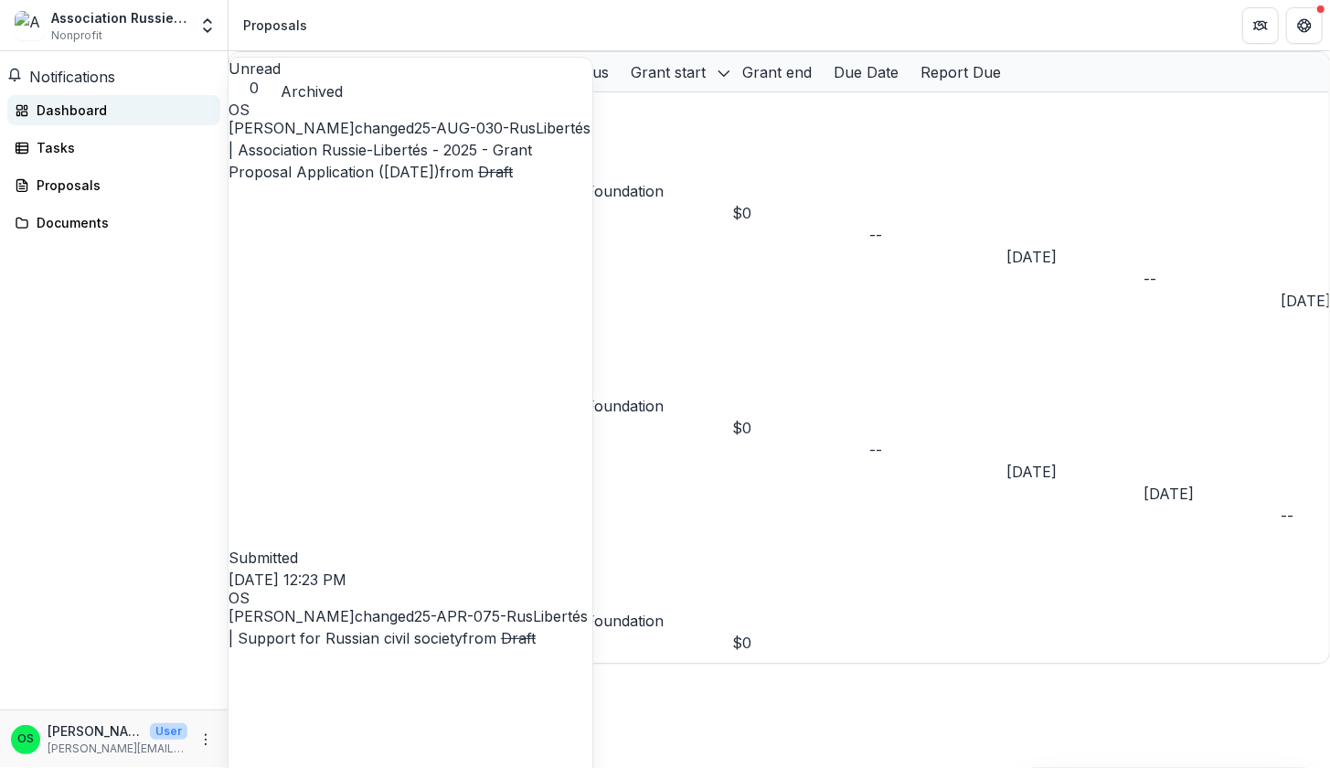
click at [90, 113] on div "Dashboard" at bounding box center [121, 110] width 169 height 19
